Goal: Task Accomplishment & Management: Use online tool/utility

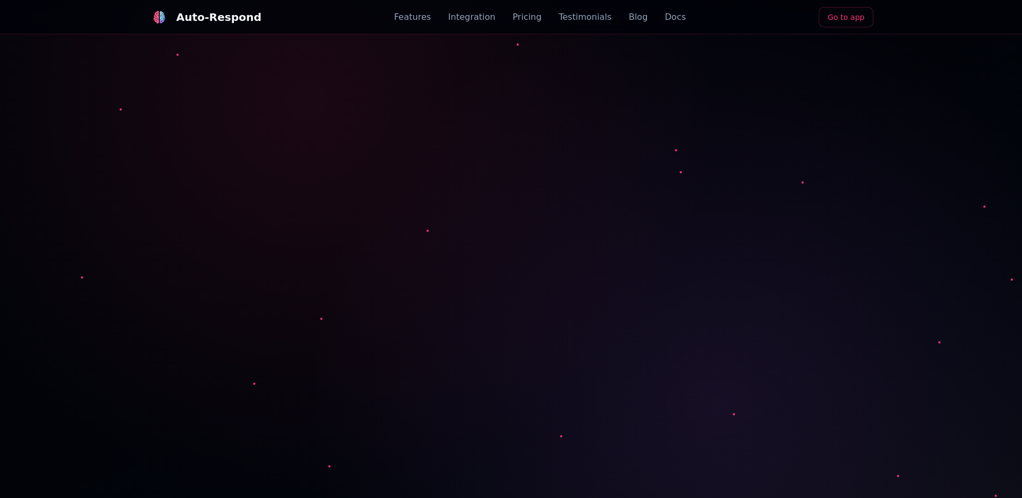
click at [841, 18] on link "Go to app" at bounding box center [846, 17] width 55 height 20
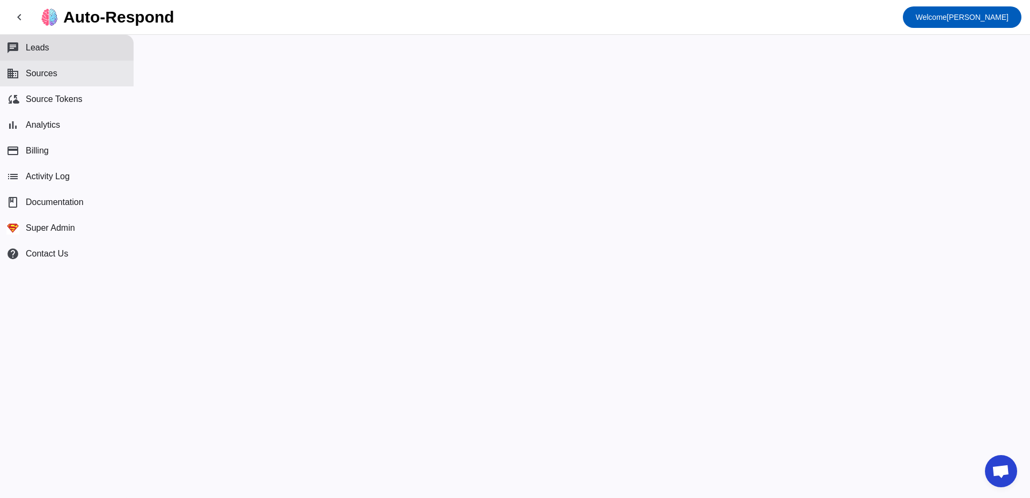
click at [67, 78] on button "business Sources" at bounding box center [67, 74] width 134 height 26
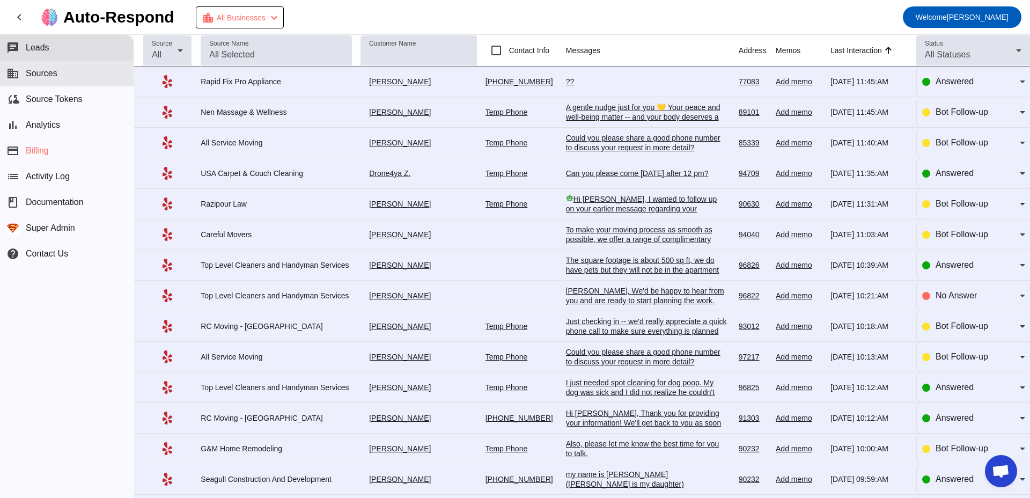
click at [50, 76] on span "Sources" at bounding box center [42, 74] width 32 height 10
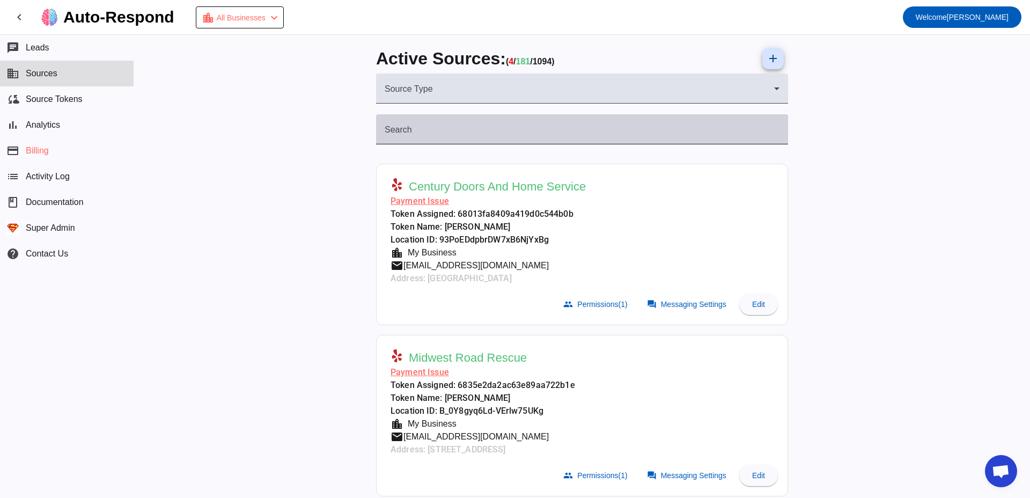
click at [437, 127] on input "Search" at bounding box center [582, 133] width 395 height 13
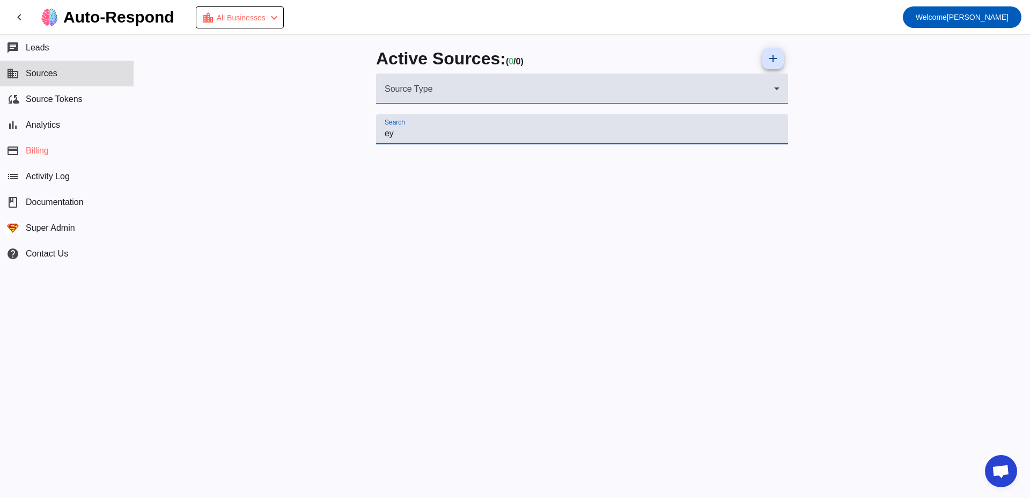
type input "е"
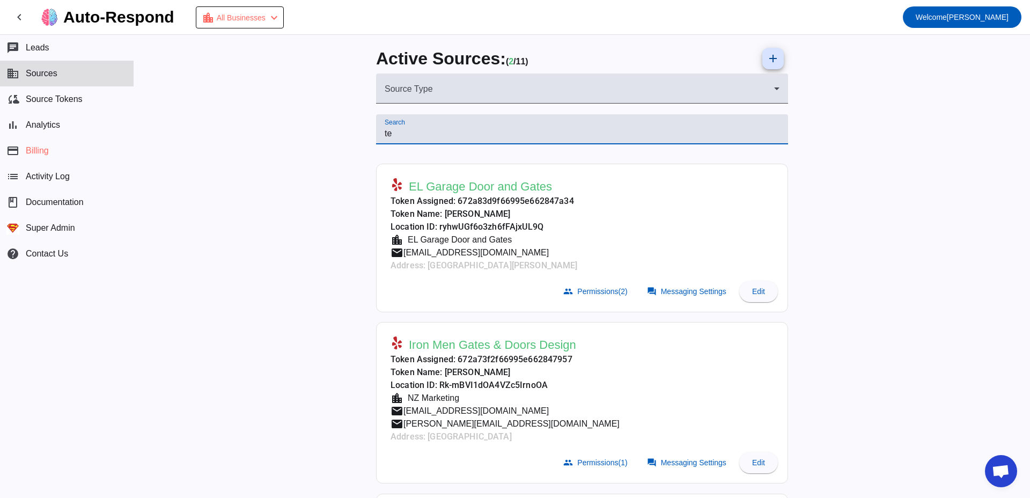
type input "t"
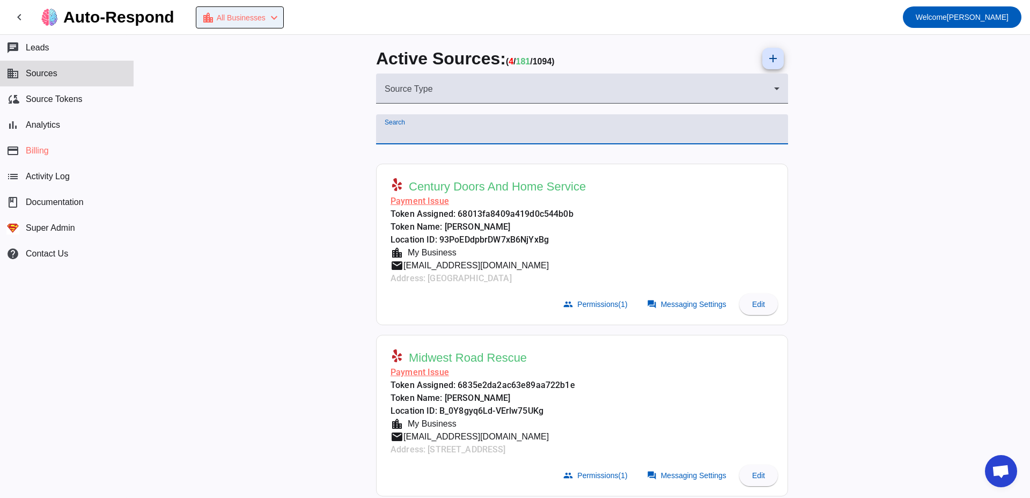
click at [281, 21] on mat-icon "chevron_left" at bounding box center [274, 17] width 13 height 13
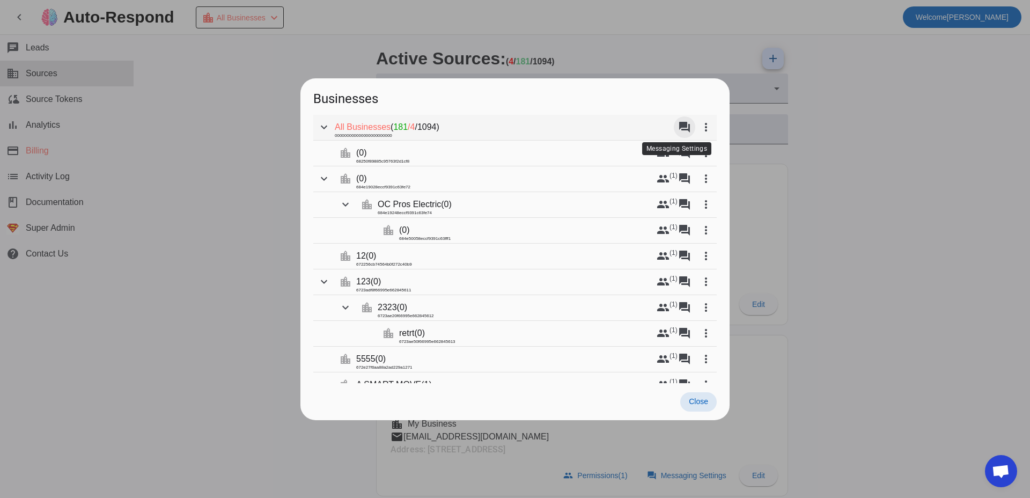
click at [678, 126] on mat-icon "forum" at bounding box center [684, 127] width 13 height 13
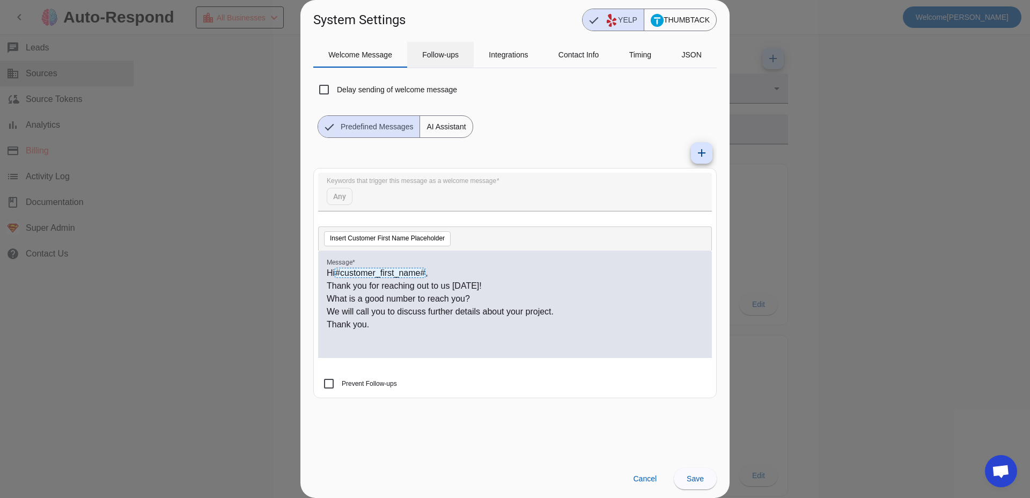
click at [424, 59] on span "Follow-ups" at bounding box center [440, 55] width 36 height 26
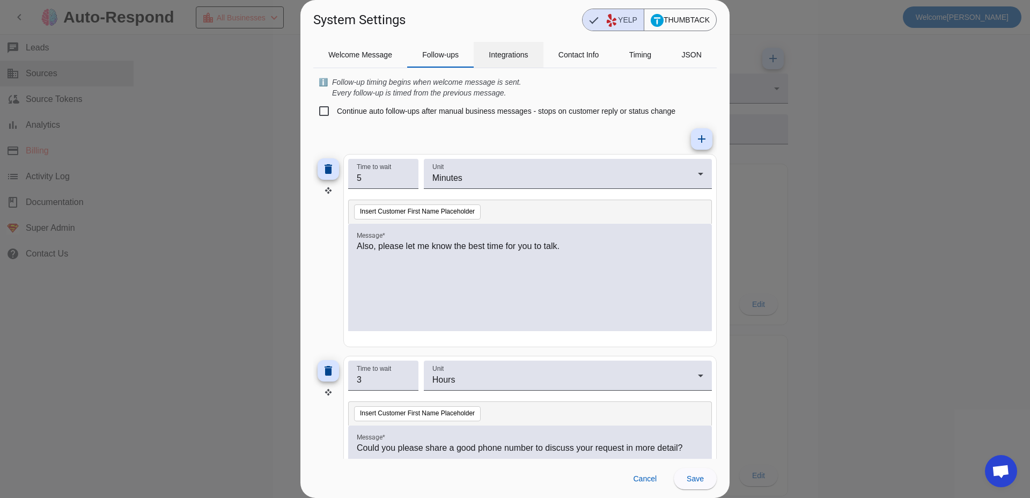
click at [513, 67] on span "Integrations" at bounding box center [508, 55] width 39 height 26
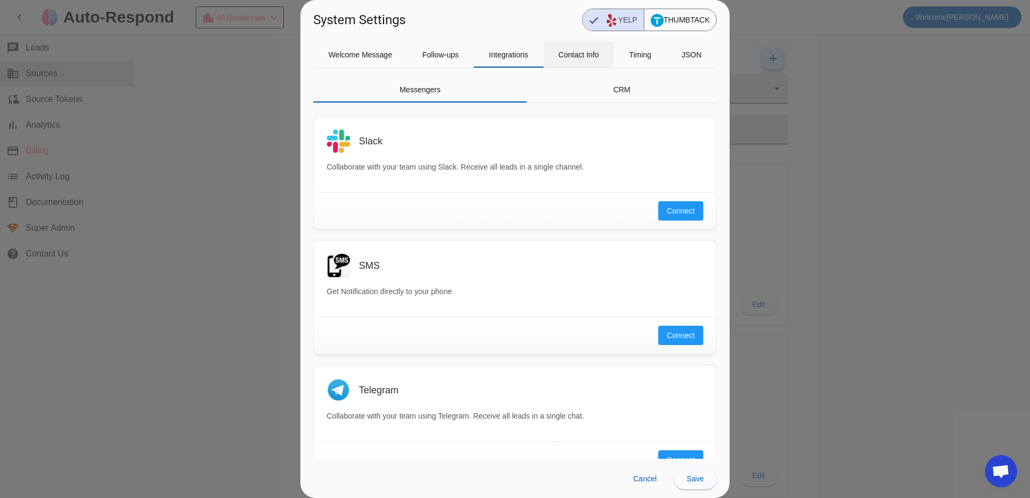
click at [563, 57] on span "Contact Info" at bounding box center [578, 55] width 41 height 8
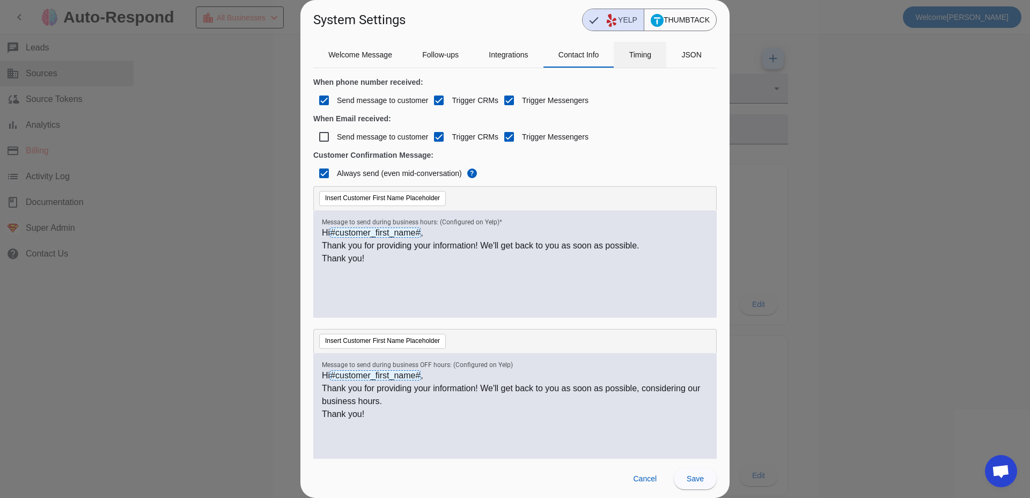
click at [641, 56] on span "Timing" at bounding box center [640, 55] width 23 height 8
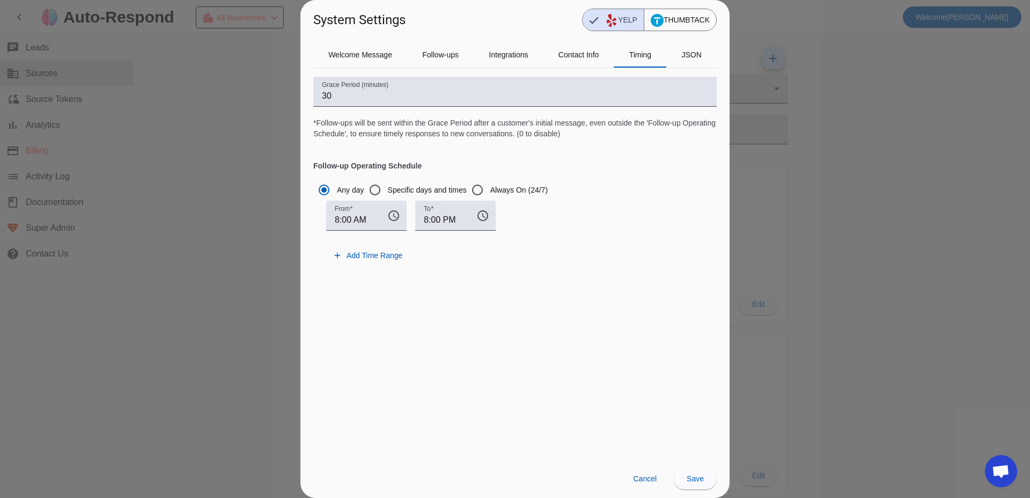
click at [651, 18] on icon "Font Style" at bounding box center [657, 20] width 13 height 13
click at [622, 21] on span "YELP" at bounding box center [605, 19] width 45 height 21
click at [645, 20] on span "THUMBTACK" at bounding box center [680, 19] width 72 height 21
click at [599, 14] on span "YELP" at bounding box center [605, 19] width 45 height 21
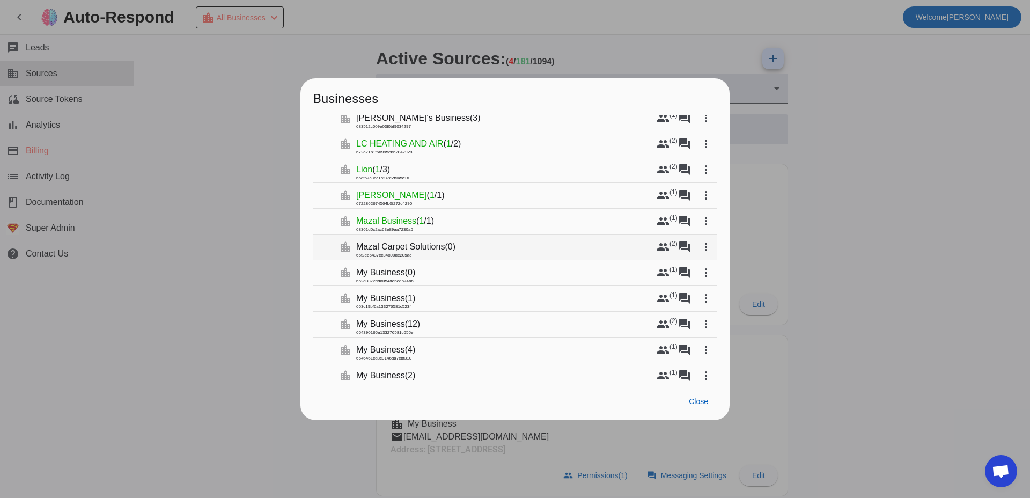
scroll to position [1416, 0]
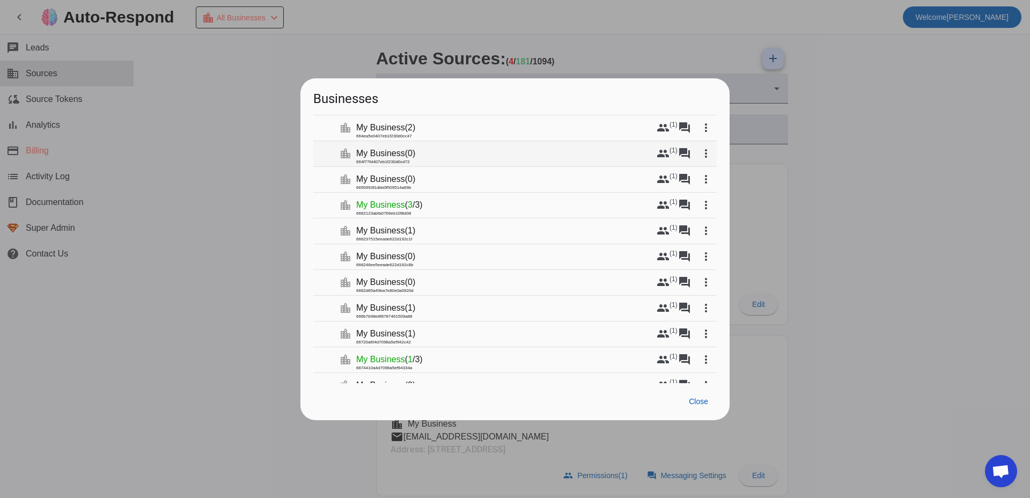
click at [407, 162] on mat-tree-node "expand_more location_city My Business ( 0 ) 664f77fd407eb1f230d0cd72 group (1) …" at bounding box center [514, 154] width 403 height 26
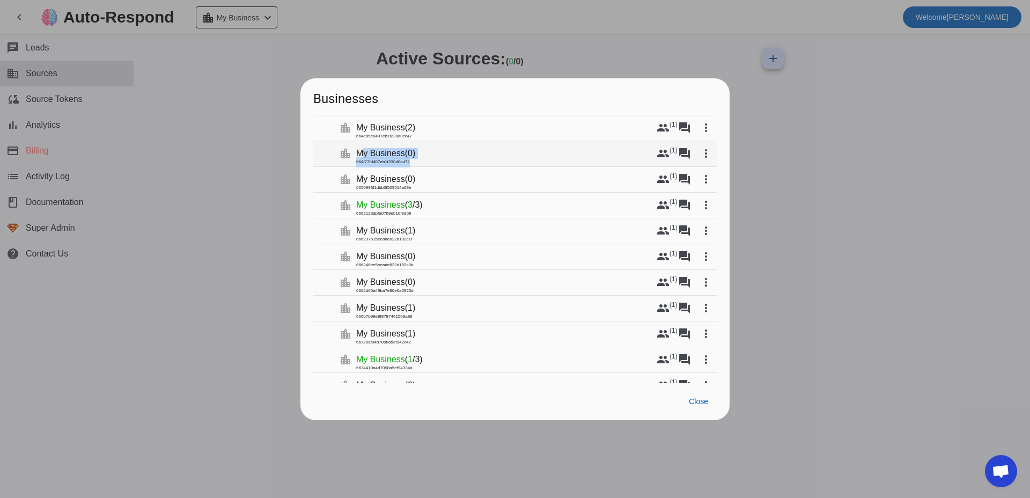
drag, startPoint x: 354, startPoint y: 161, endPoint x: 410, endPoint y: 160, distance: 55.8
click at [410, 160] on mat-tree-node "expand_more location_city My Business ( 0 ) 664f77fd407eb1f230d0cd72 group (1) …" at bounding box center [514, 154] width 403 height 26
click at [397, 164] on div "664f77fd407eb1f230d0cd72" at bounding box center [383, 162] width 54 height 11
click at [396, 161] on div "664f77fd407eb1f230d0cd72" at bounding box center [383, 162] width 54 height 11
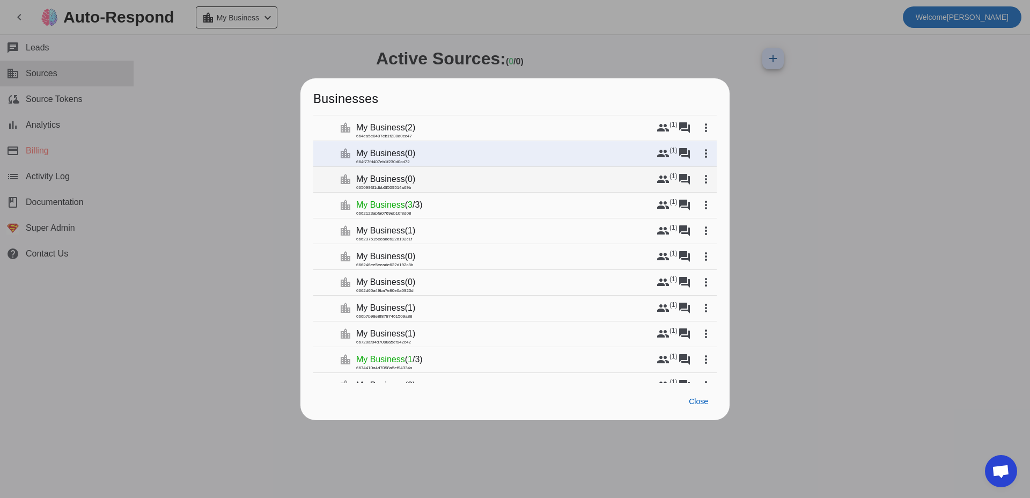
click at [374, 187] on div "6650993f1dbb0f509514a69b" at bounding box center [383, 187] width 55 height 11
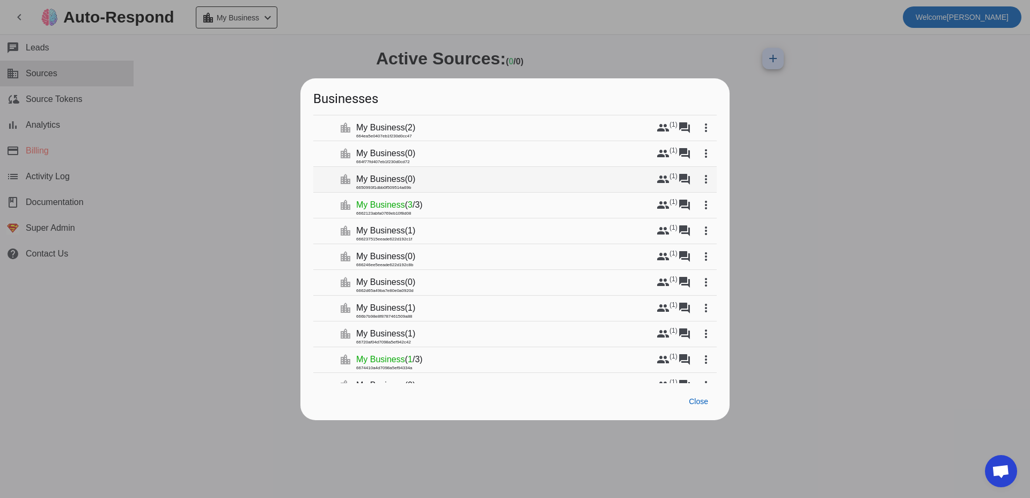
click at [374, 187] on div "6650993f1dbb0f509514a69b" at bounding box center [383, 187] width 55 height 11
click at [374, 239] on div "666237515eeade622d192c1f" at bounding box center [384, 239] width 56 height 11
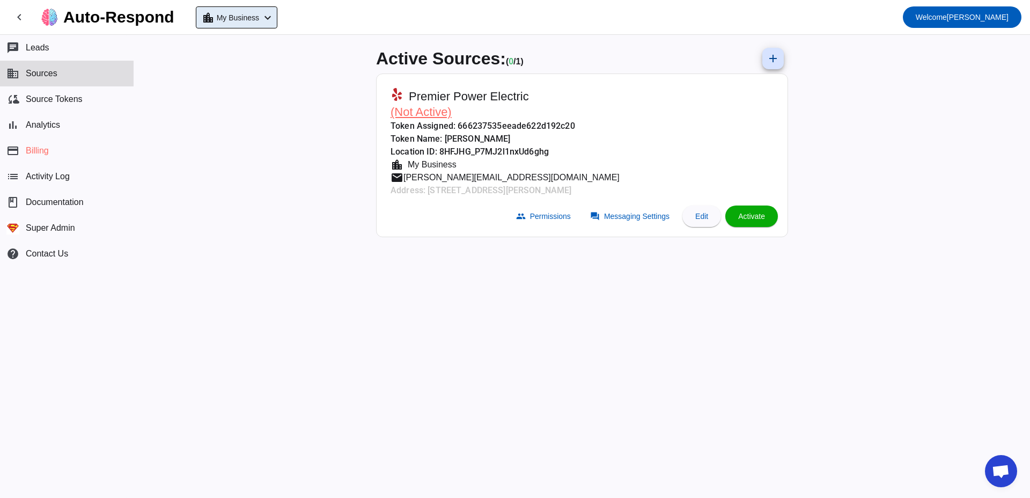
click at [261, 18] on div "location_city My Business chevron_left" at bounding box center [238, 17] width 72 height 15
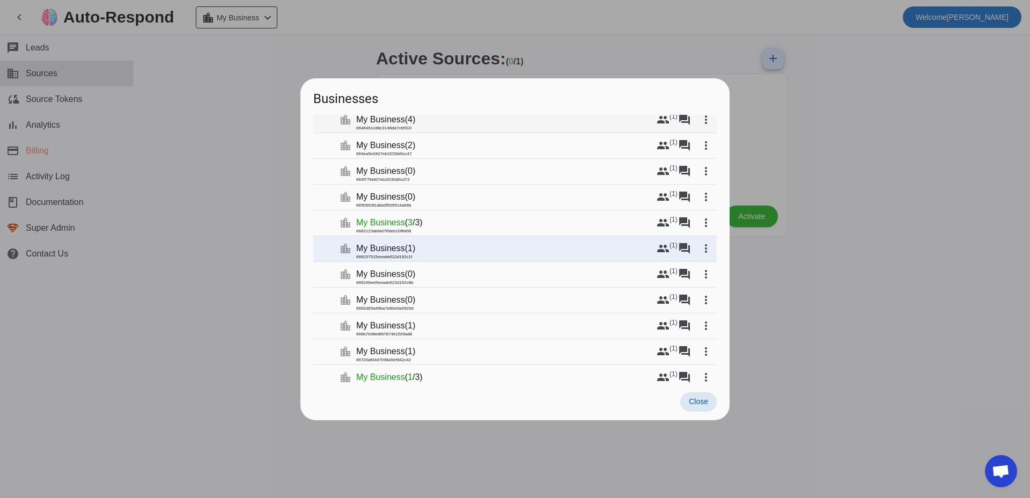
click at [592, 125] on mat-tree-node "expand_more location_city My Business ( 4 ) 6646461cd8c3146da7cbf310 group (1) …" at bounding box center [514, 120] width 403 height 26
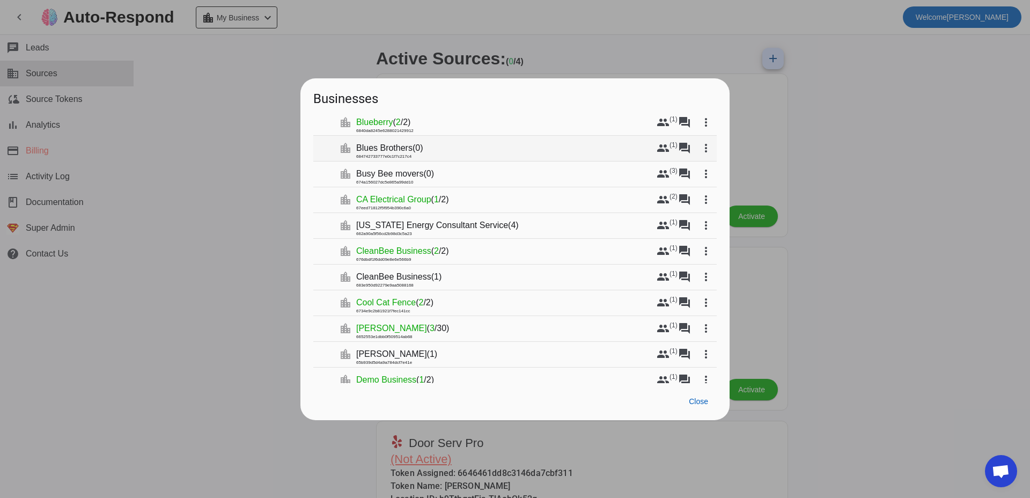
scroll to position [526, 0]
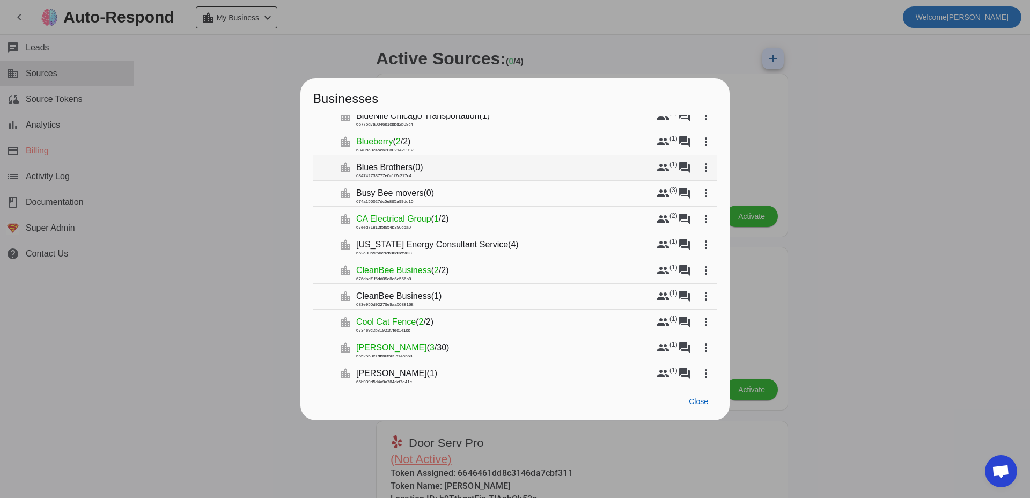
click at [385, 175] on div "684742733777e0c1f7c217c4" at bounding box center [383, 176] width 55 height 11
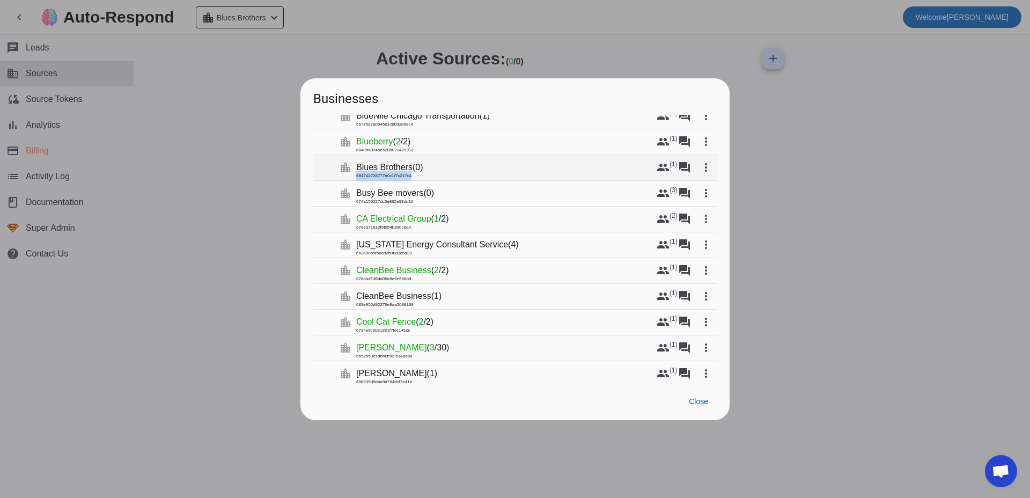
click at [385, 175] on div "684742733777e0c1f7c217c4" at bounding box center [383, 176] width 55 height 11
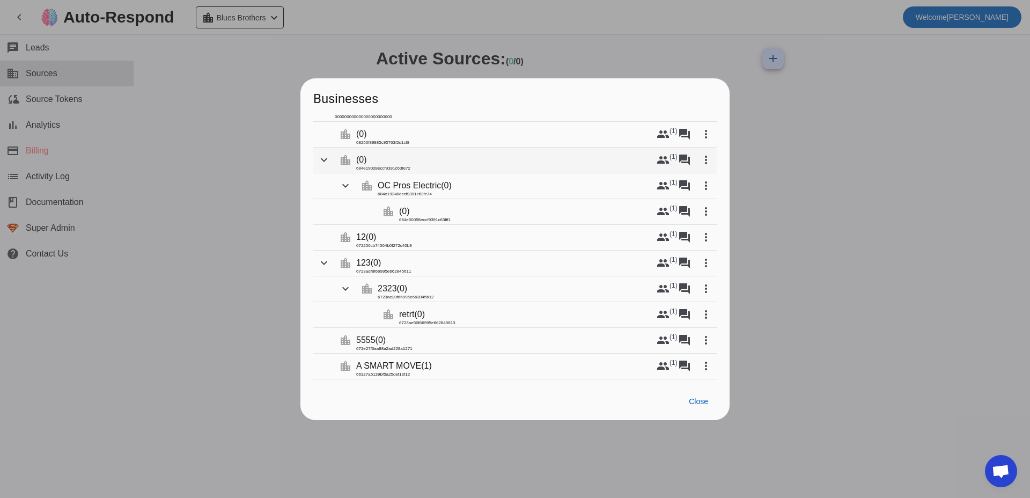
scroll to position [0, 0]
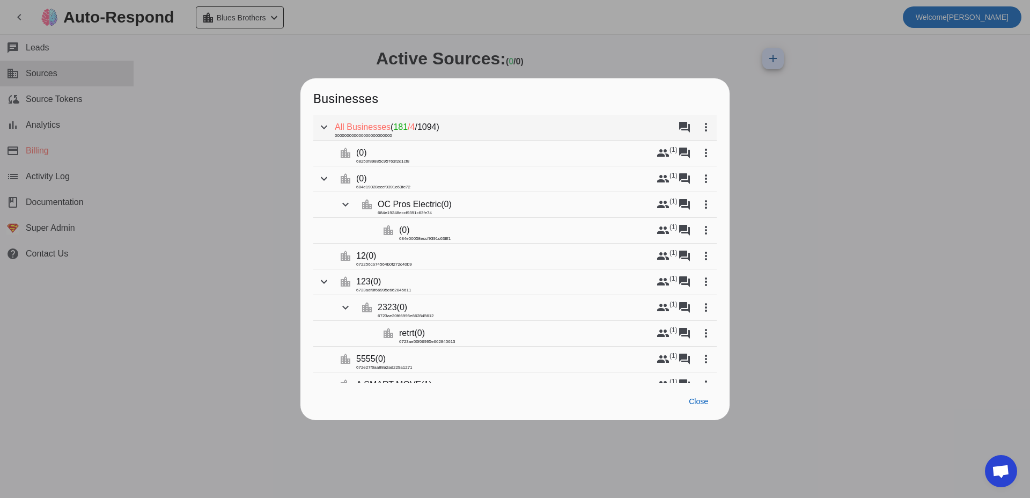
click at [380, 125] on span "All Businesses" at bounding box center [363, 127] width 56 height 11
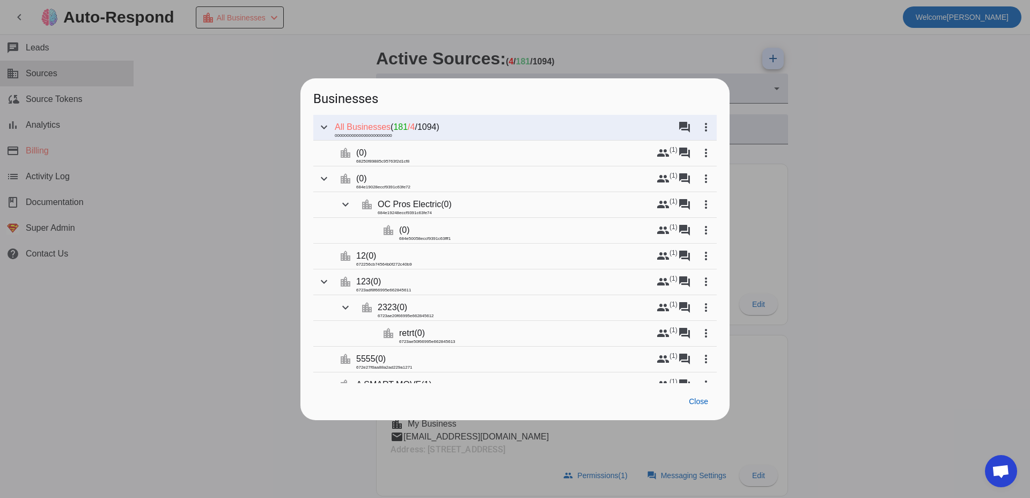
click at [376, 136] on div "000000000000000000000000" at bounding box center [363, 135] width 57 height 11
click at [377, 136] on div "000000000000000000000000" at bounding box center [363, 135] width 57 height 11
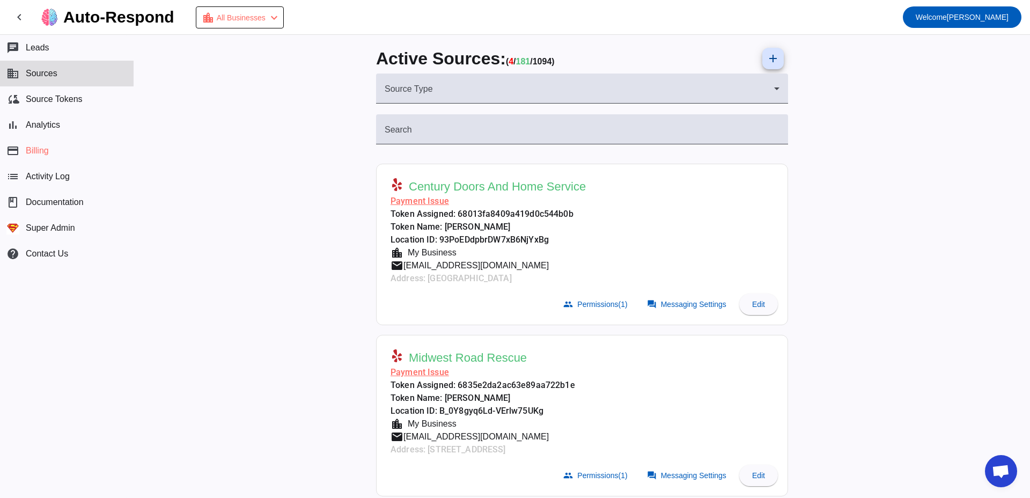
drag, startPoint x: 244, startPoint y: 45, endPoint x: 814, endPoint y: 118, distance: 574.9
click at [244, 45] on div "Active Sources: ( 4 / 181 / 1094) add Source Type Both Search Century Doors And…" at bounding box center [582, 266] width 896 height 463
click at [242, 76] on div "Active Sources: ( 4 / 181 / 1094) add Source Type Both Search Century Doors And…" at bounding box center [582, 266] width 896 height 463
click at [814, 117] on div "Active Sources: ( 4 / 181 / 1094) add Source Type Both Search Century Doors And…" at bounding box center [582, 266] width 896 height 463
